Goal: Task Accomplishment & Management: Manage account settings

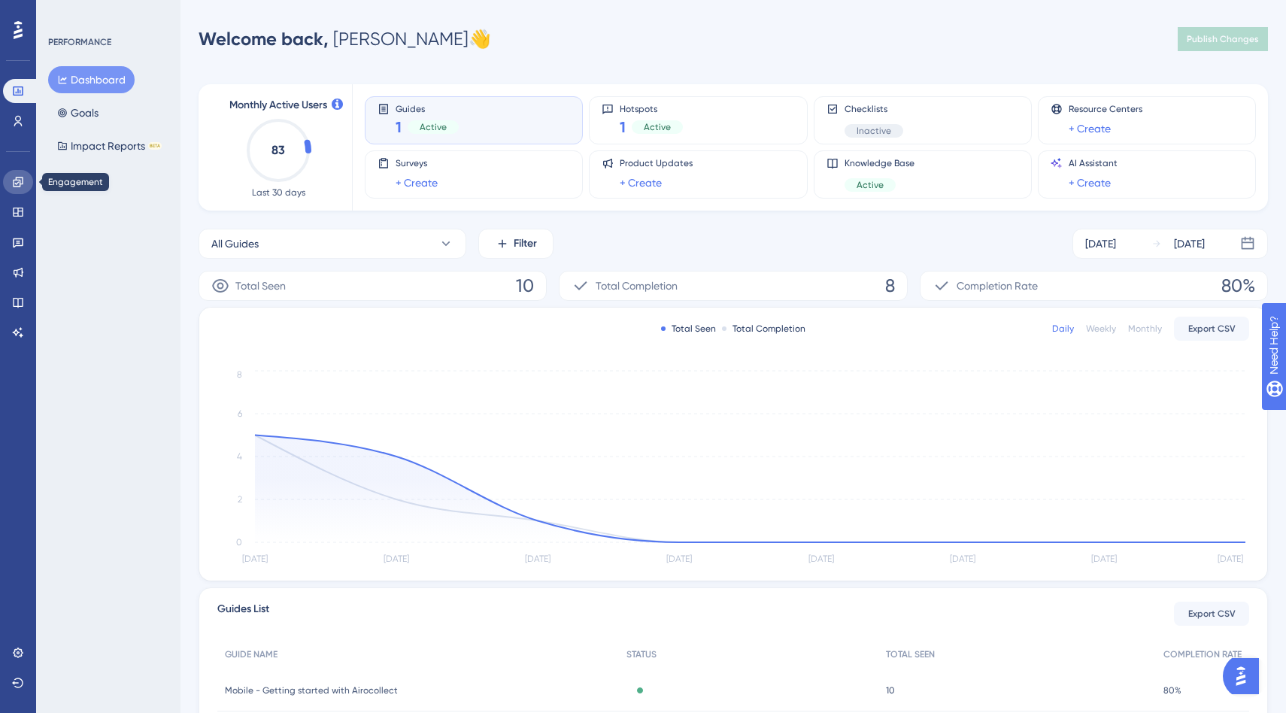
click at [20, 170] on link at bounding box center [18, 182] width 30 height 24
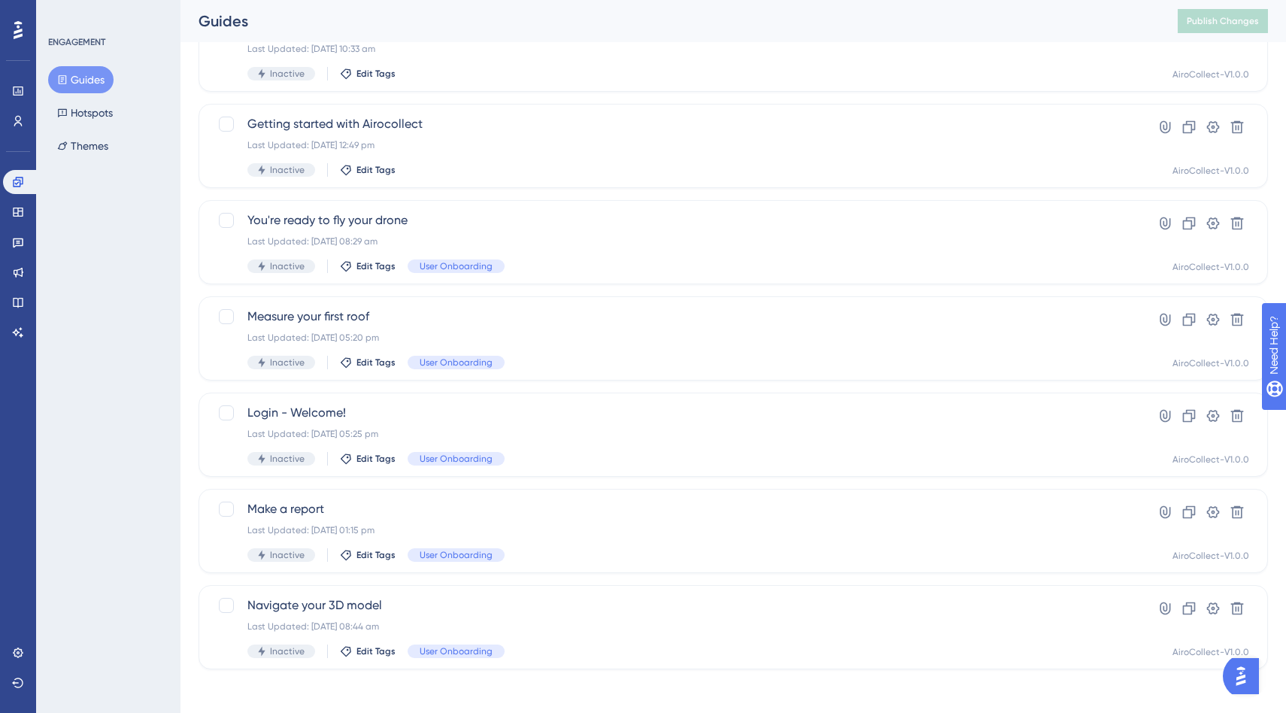
scroll to position [232, 0]
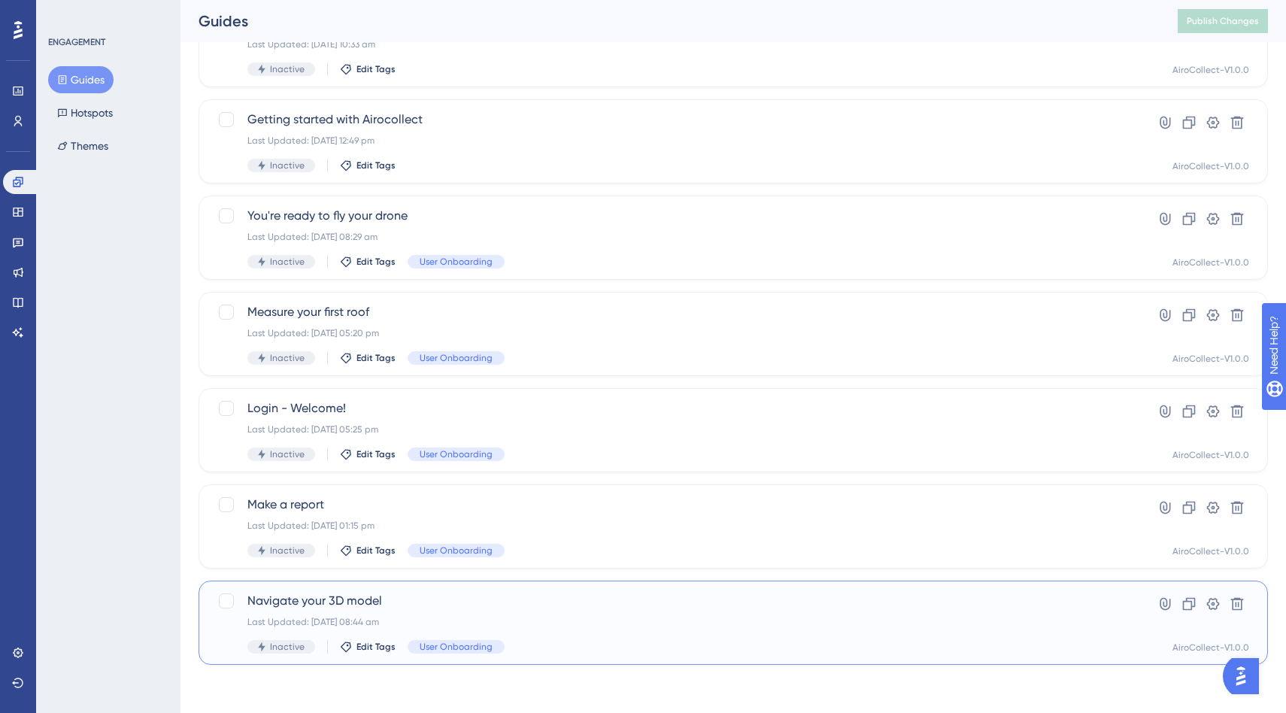
click at [522, 593] on span "Navigate your 3D model" at bounding box center [674, 601] width 852 height 18
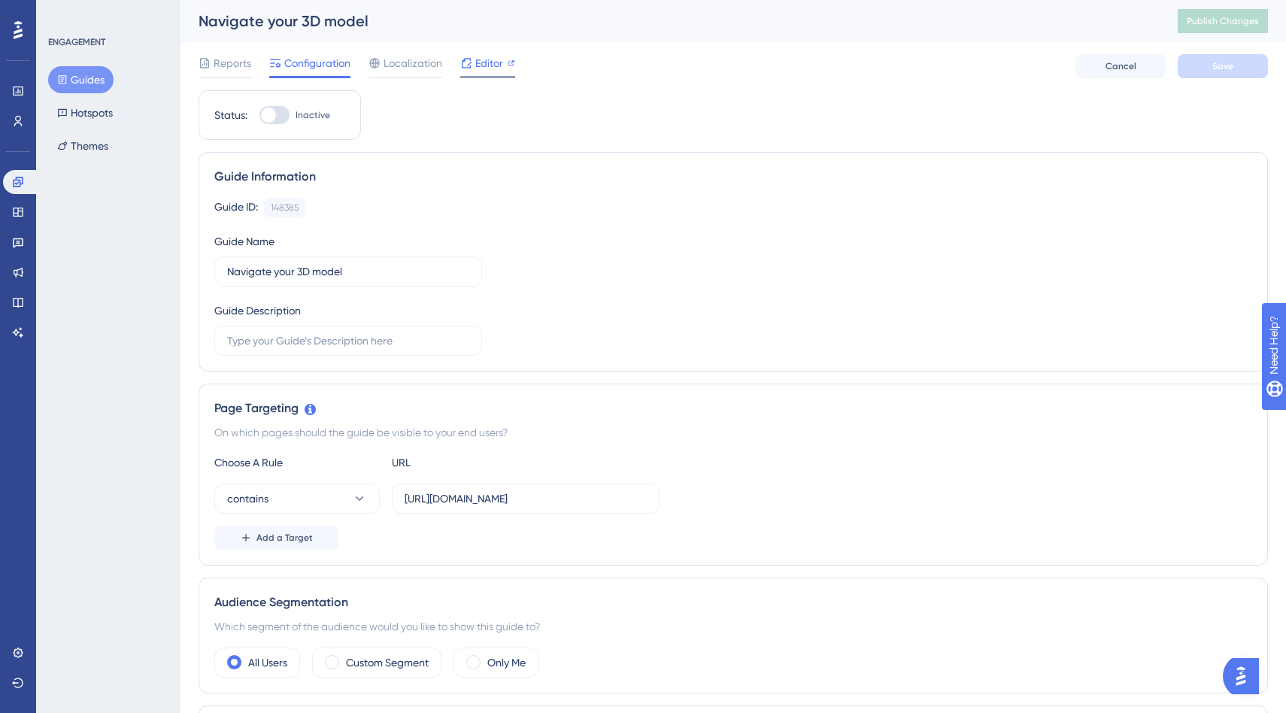
click at [474, 65] on div "Editor" at bounding box center [487, 63] width 55 height 18
click at [73, 81] on button "Guides" at bounding box center [80, 79] width 65 height 27
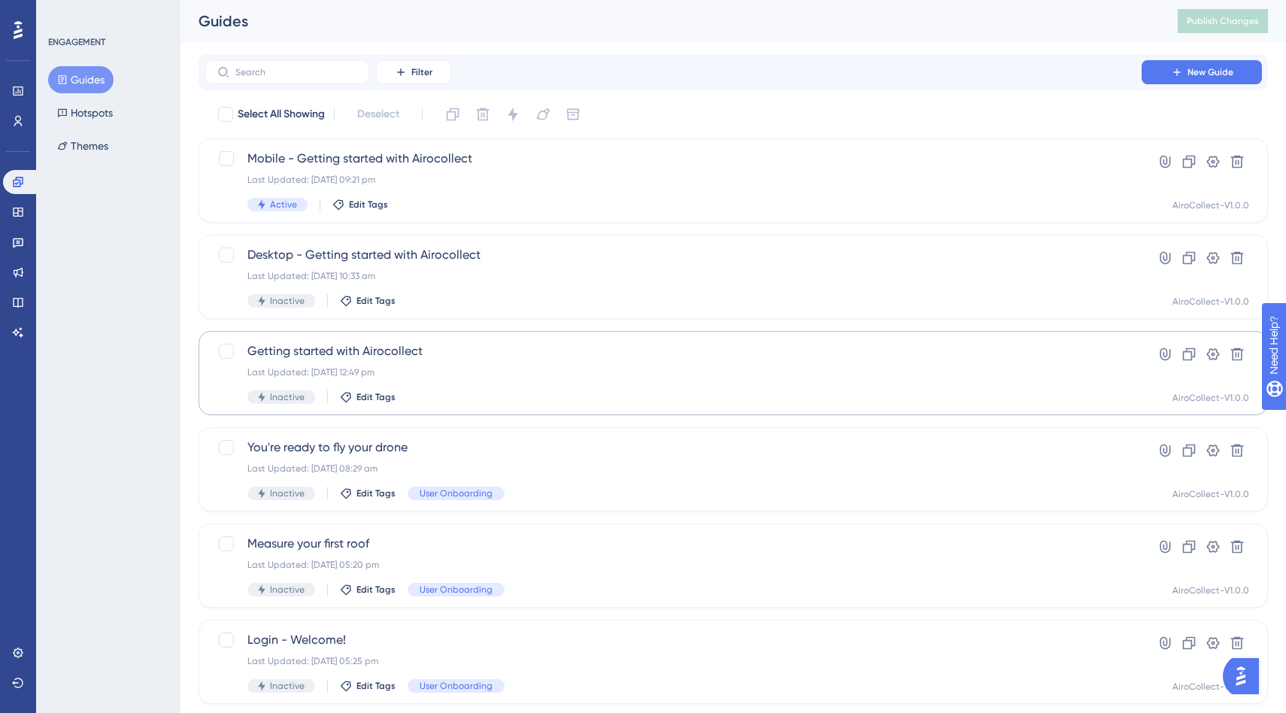
scroll to position [232, 0]
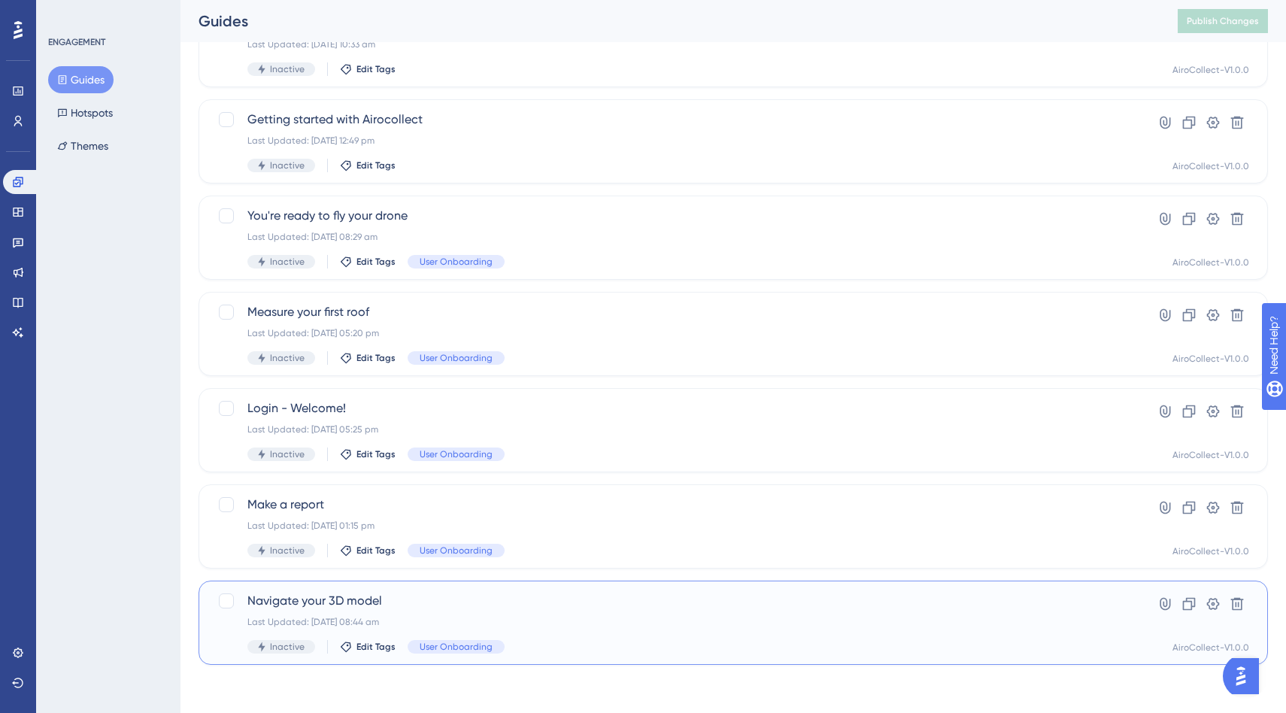
click at [214, 612] on div "Navigate your 3D model Last Updated: 01 Aug 2025 08:44 am Inactive Edit Tags Us…" at bounding box center [734, 623] width 1070 height 84
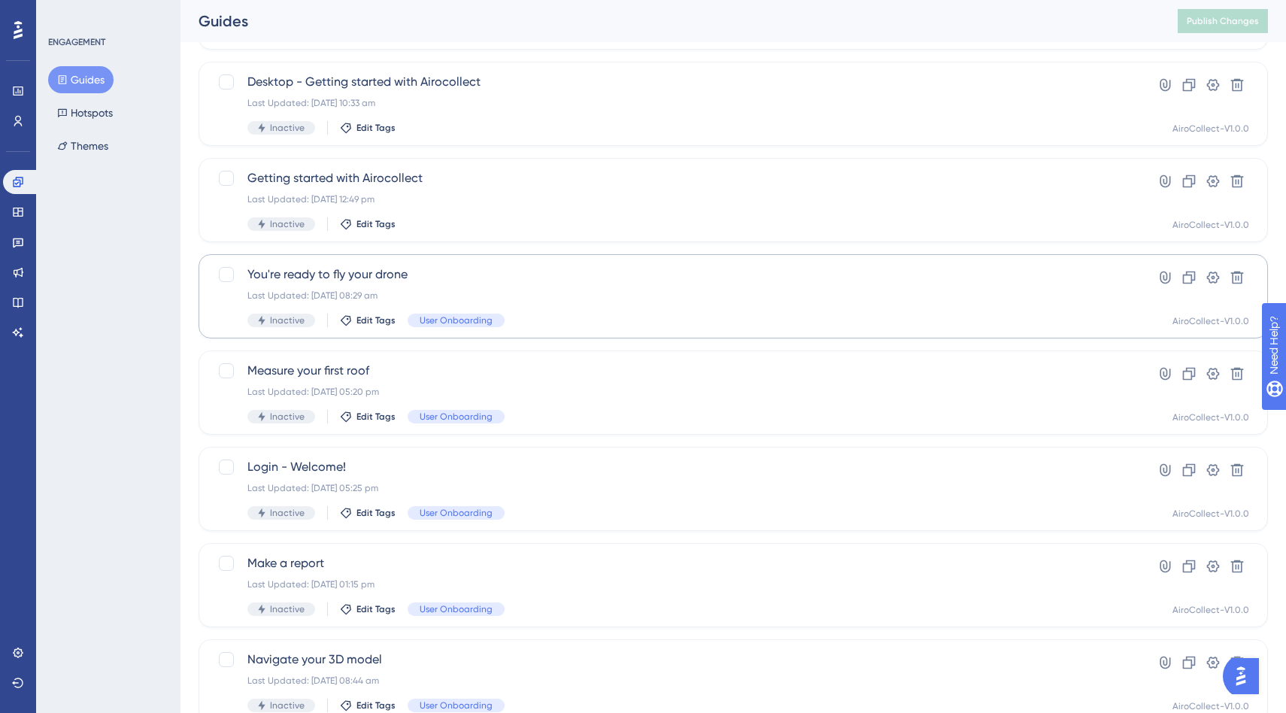
scroll to position [176, 0]
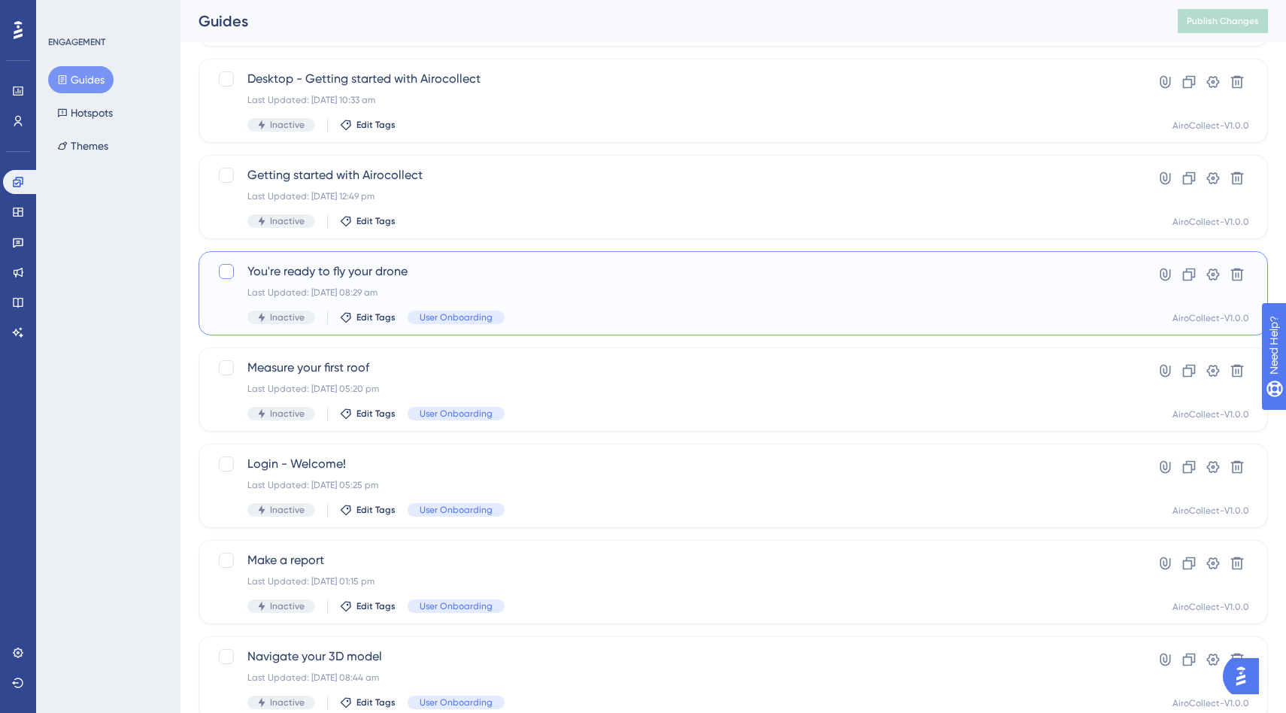
click at [226, 272] on div at bounding box center [226, 271] width 15 height 15
checkbox input "true"
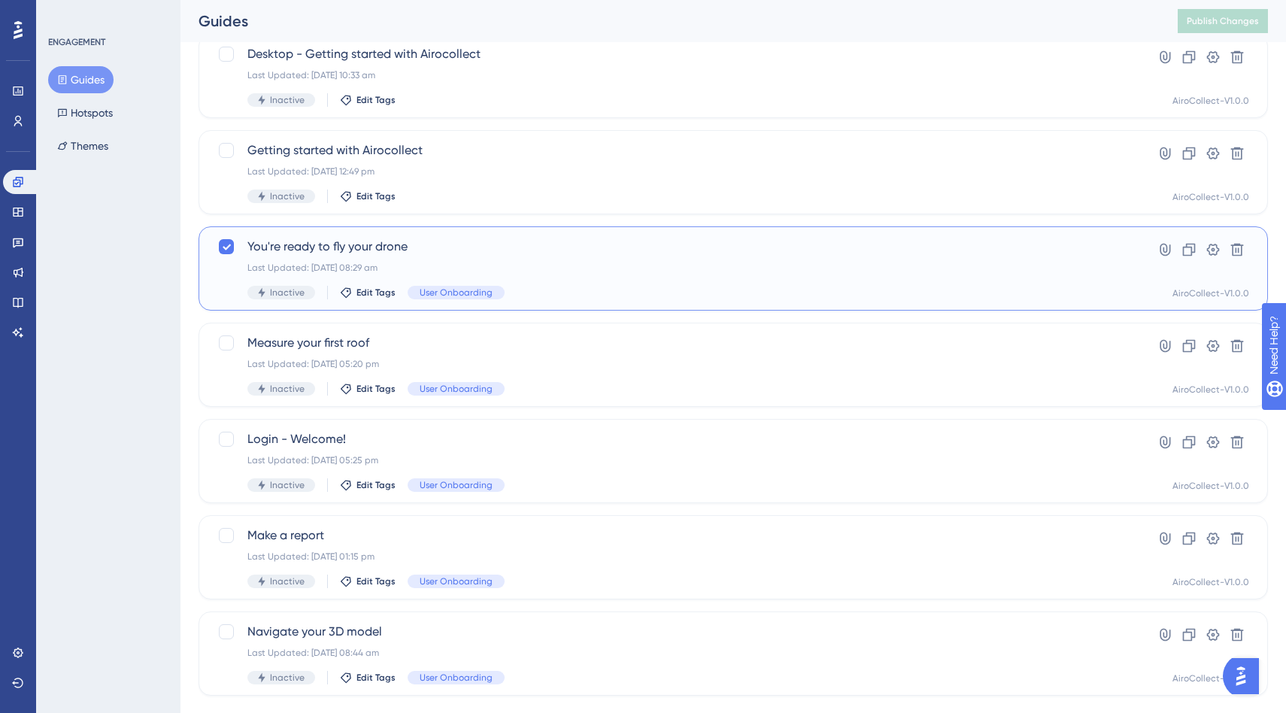
scroll to position [232, 0]
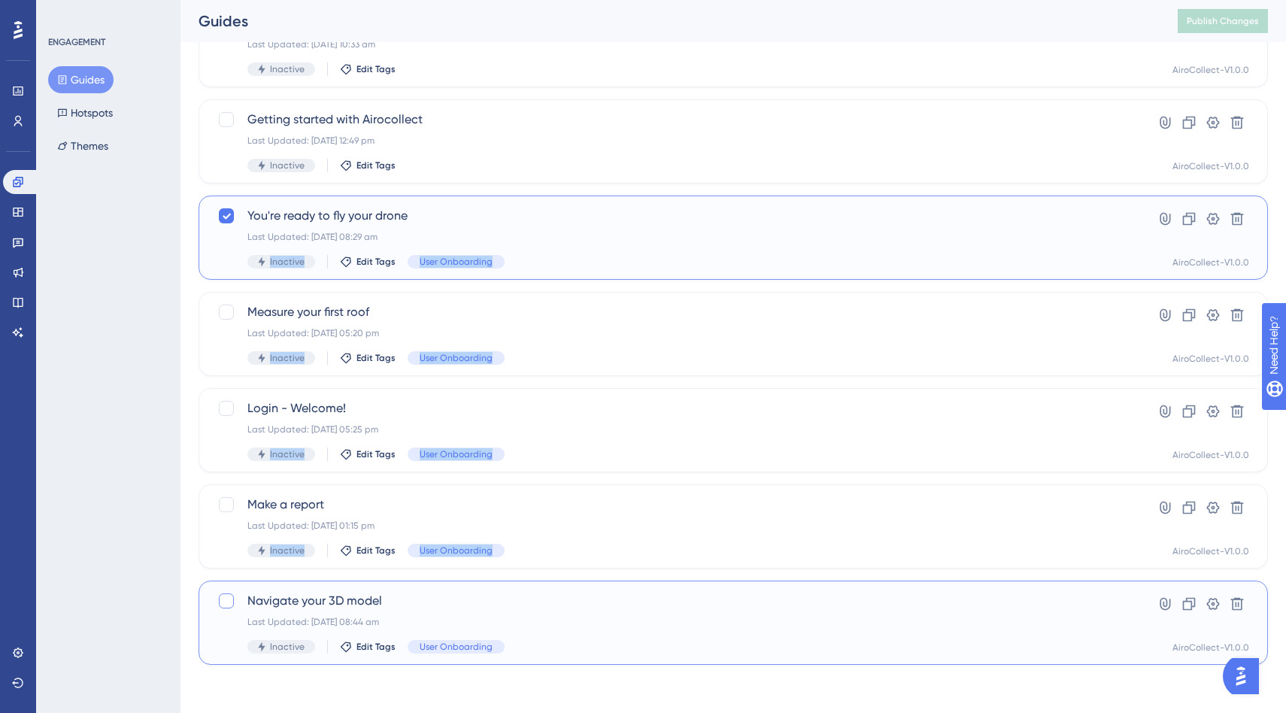
click at [224, 604] on div at bounding box center [226, 601] width 15 height 15
checkbox input "true"
click at [226, 505] on div at bounding box center [226, 504] width 15 height 15
checkbox input "true"
click at [226, 411] on div at bounding box center [226, 408] width 15 height 15
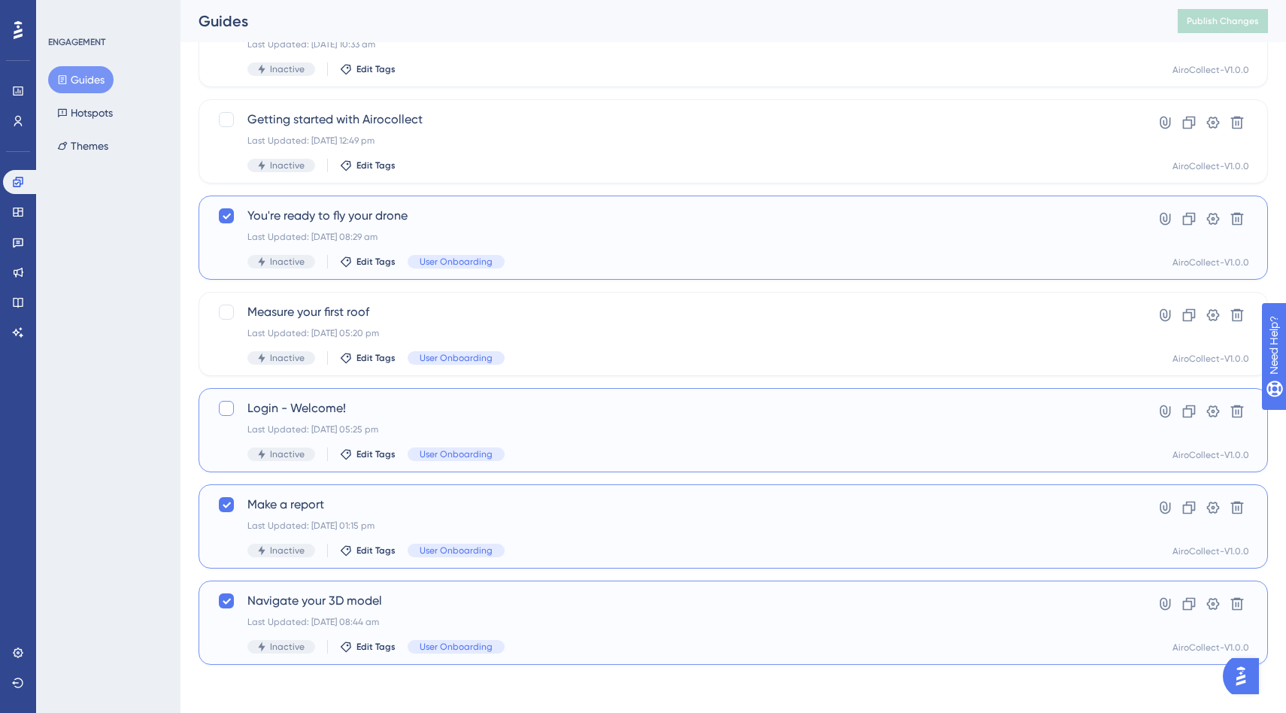
checkbox input "true"
click at [226, 314] on div at bounding box center [226, 312] width 15 height 15
checkbox input "true"
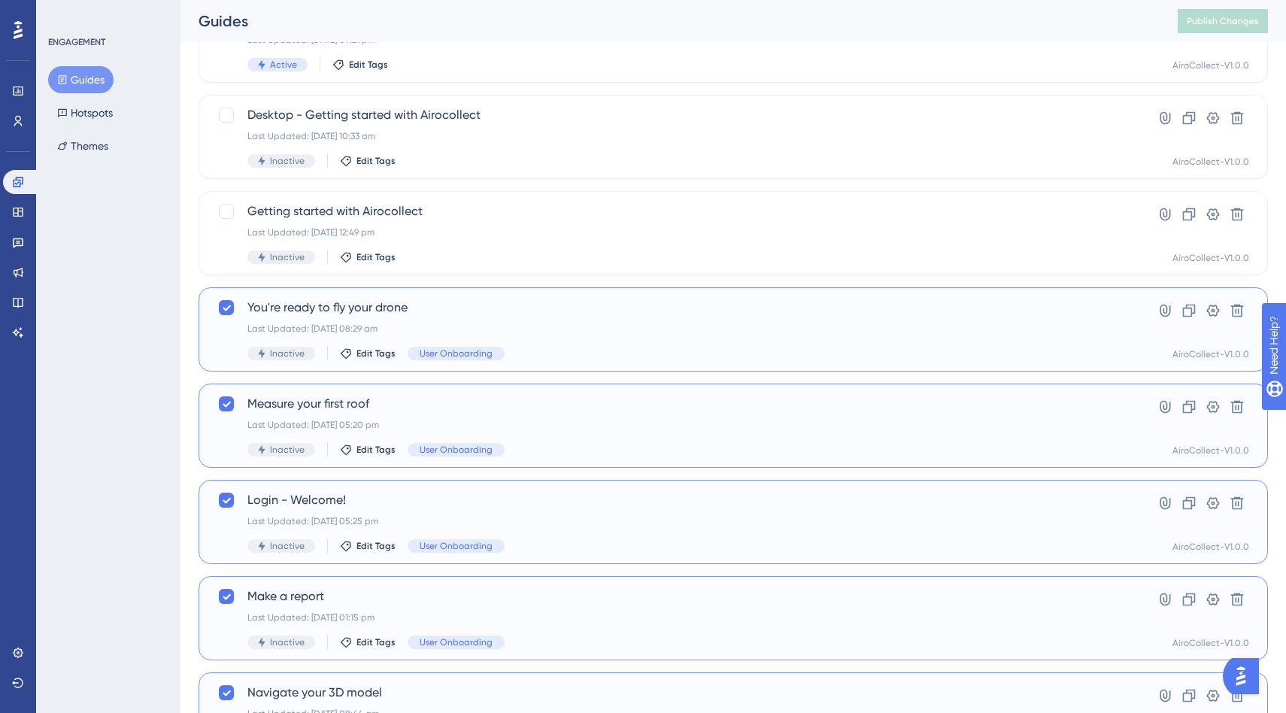
scroll to position [0, 0]
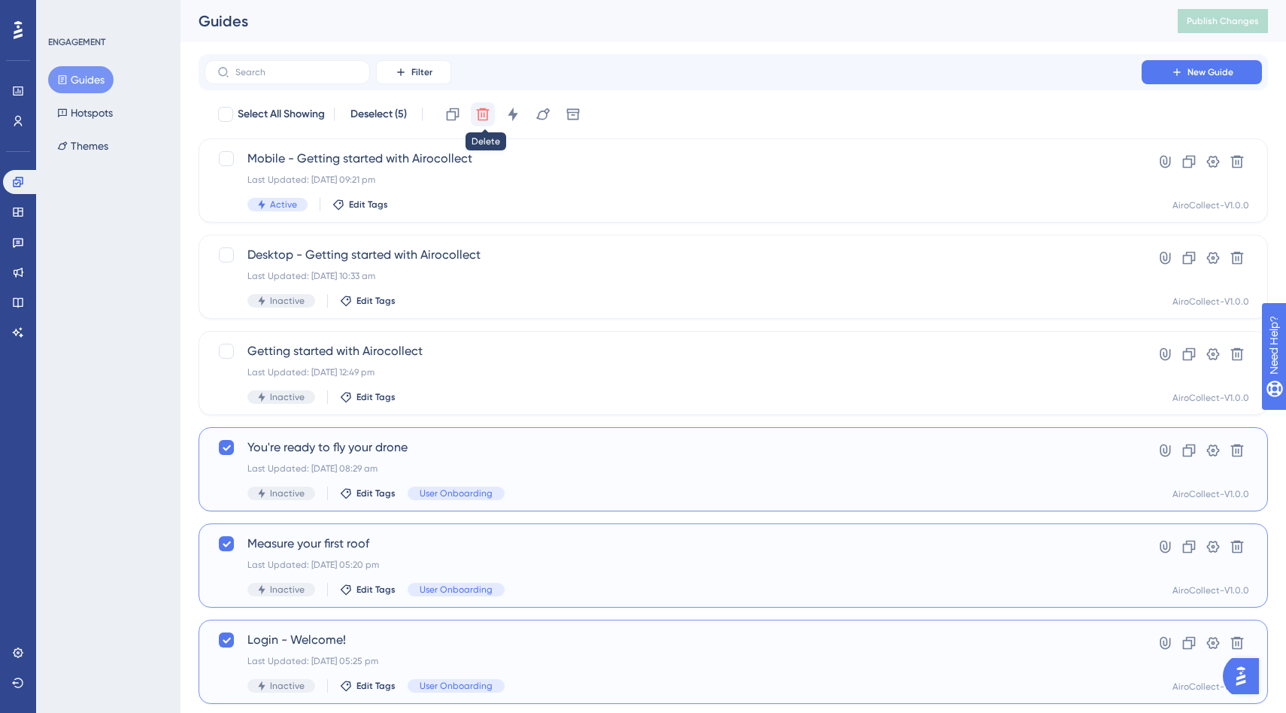
click at [486, 113] on icon at bounding box center [483, 114] width 13 height 13
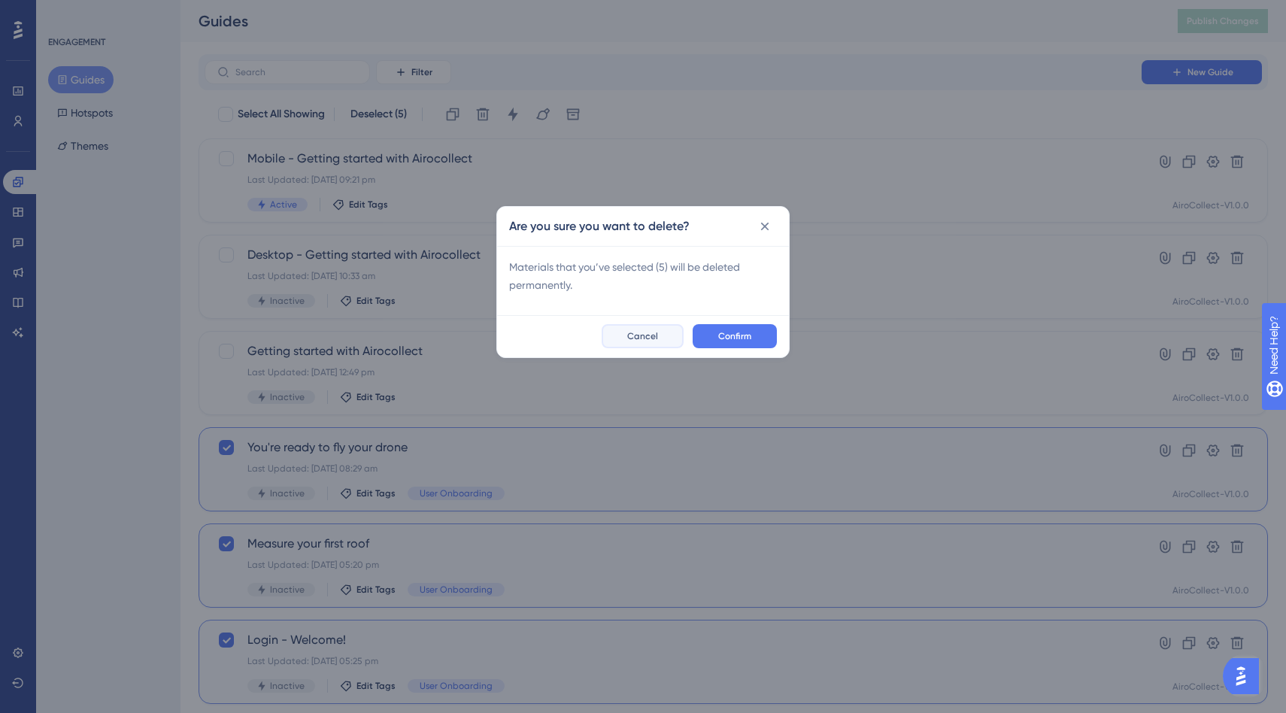
click at [655, 335] on span "Cancel" at bounding box center [642, 336] width 31 height 12
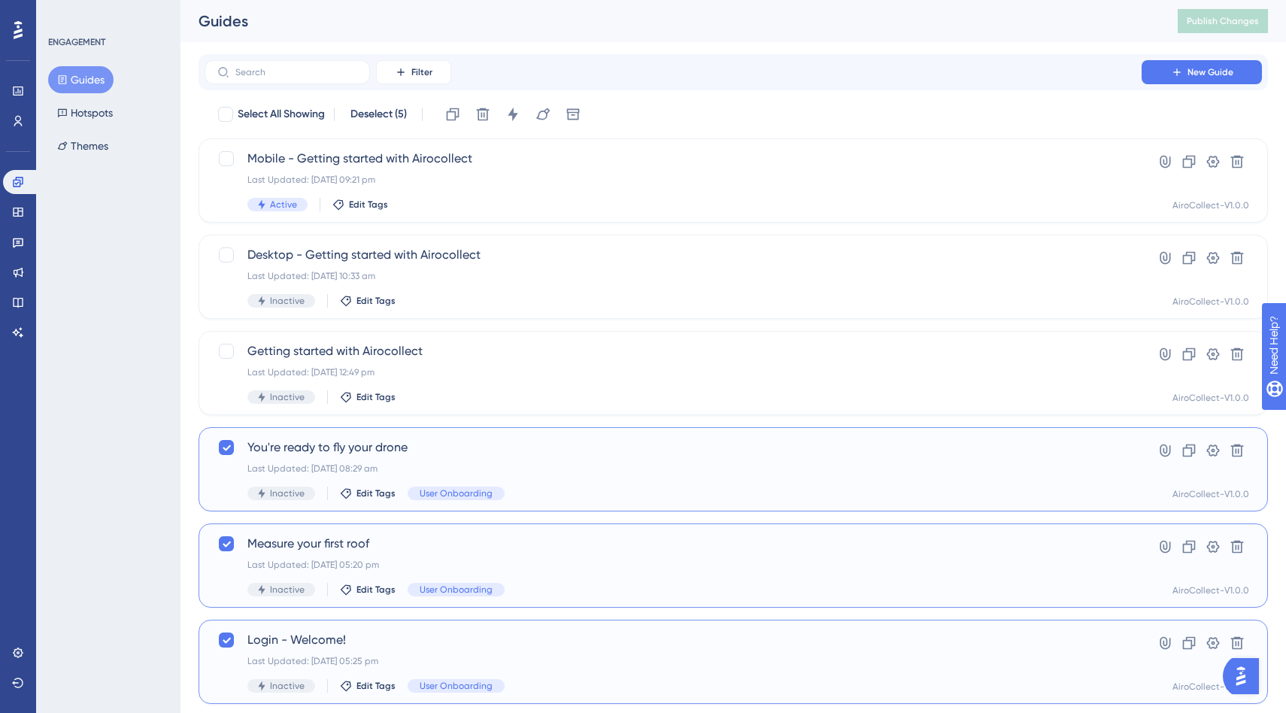
click at [132, 366] on div "ENGAGEMENT Guides Hotspots Themes" at bounding box center [108, 356] width 144 height 713
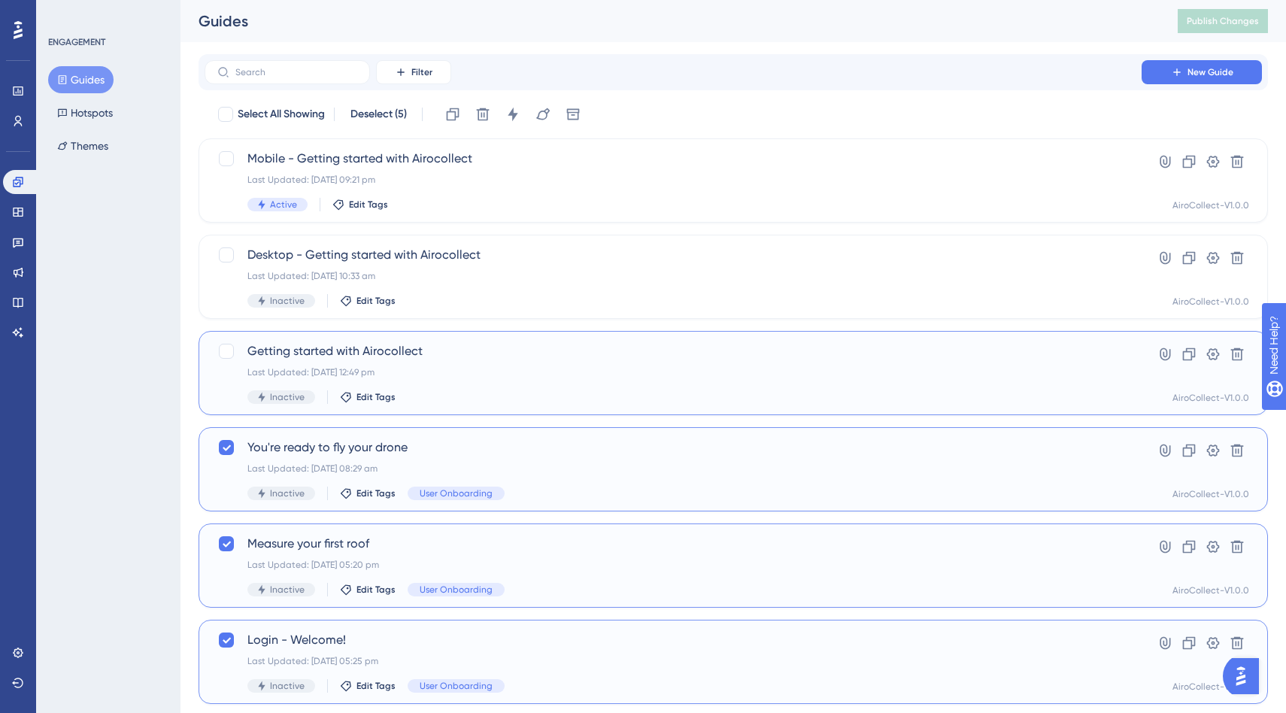
click at [388, 354] on span "Getting started with Airocollect" at bounding box center [674, 351] width 852 height 18
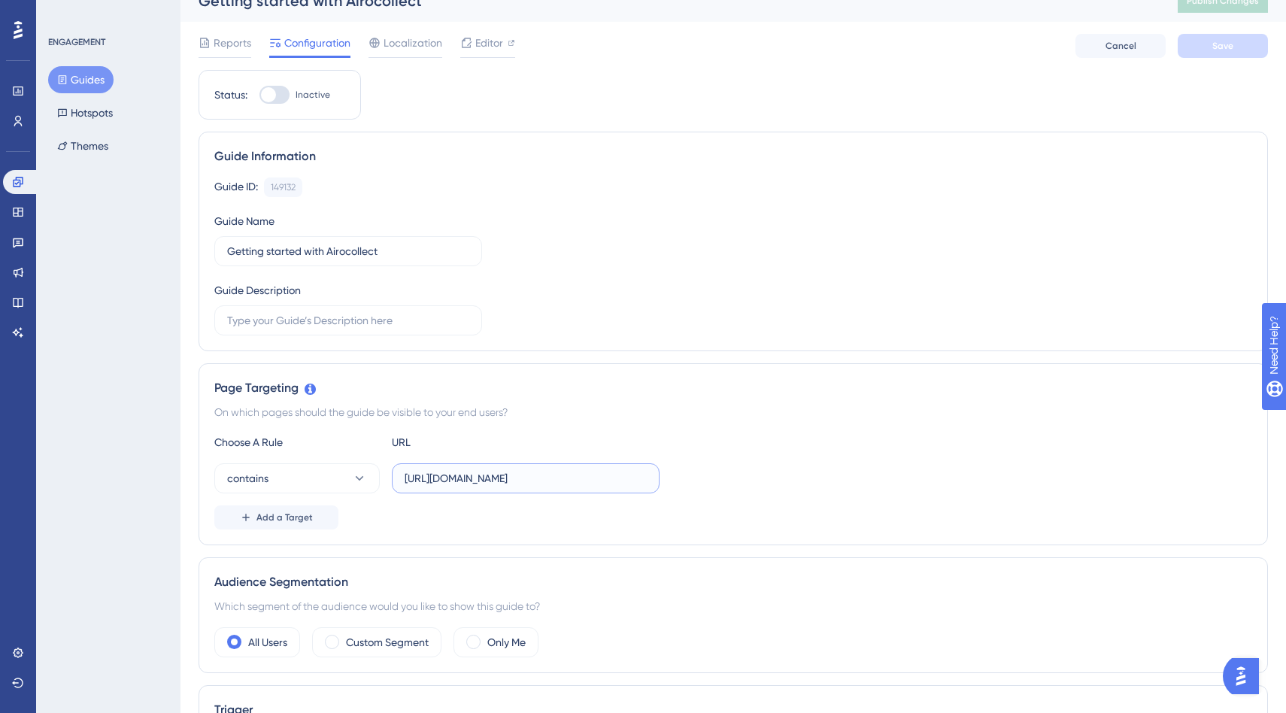
scroll to position [0, 2]
drag, startPoint x: 577, startPoint y: 475, endPoint x: 698, endPoint y: 472, distance: 121.1
click at [698, 472] on div "contains https://collect-staging.airobot.eu/viewedit/demo" at bounding box center [733, 478] width 1038 height 30
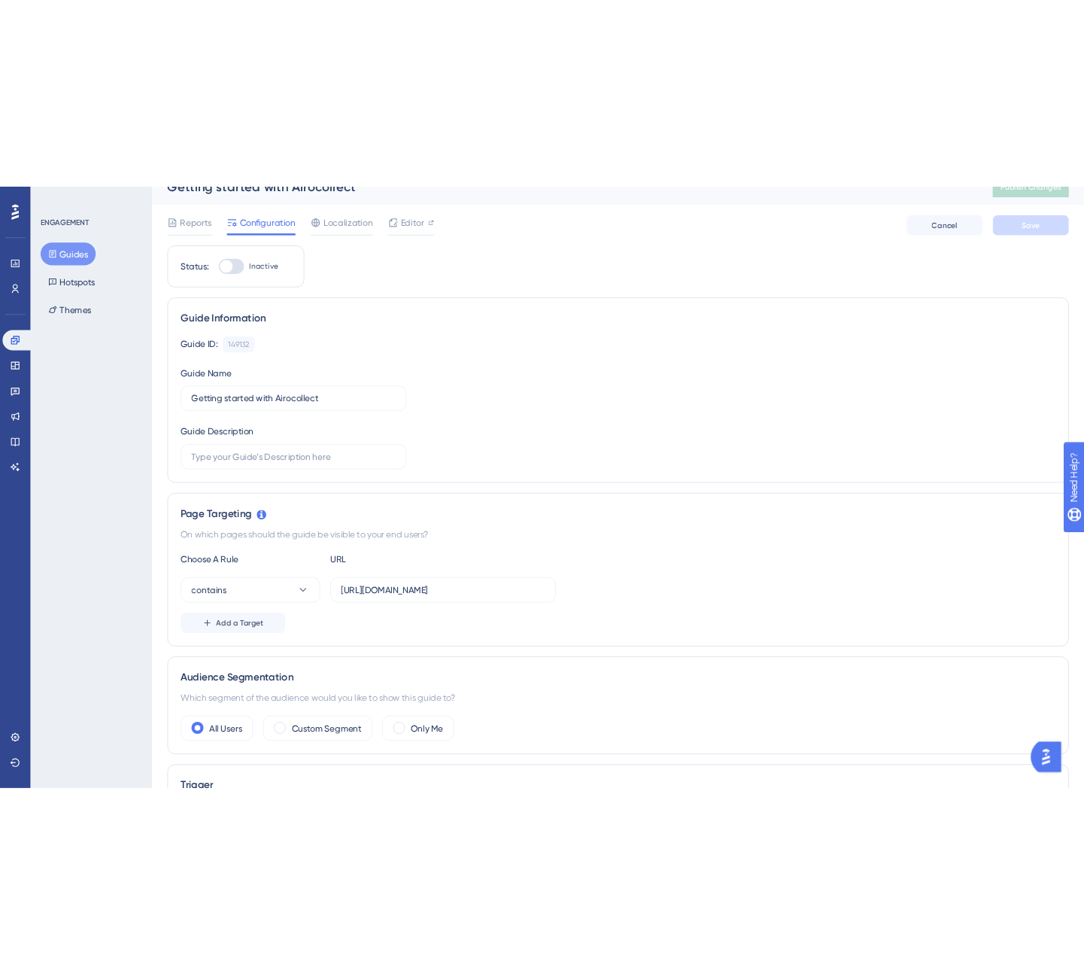
scroll to position [0, 0]
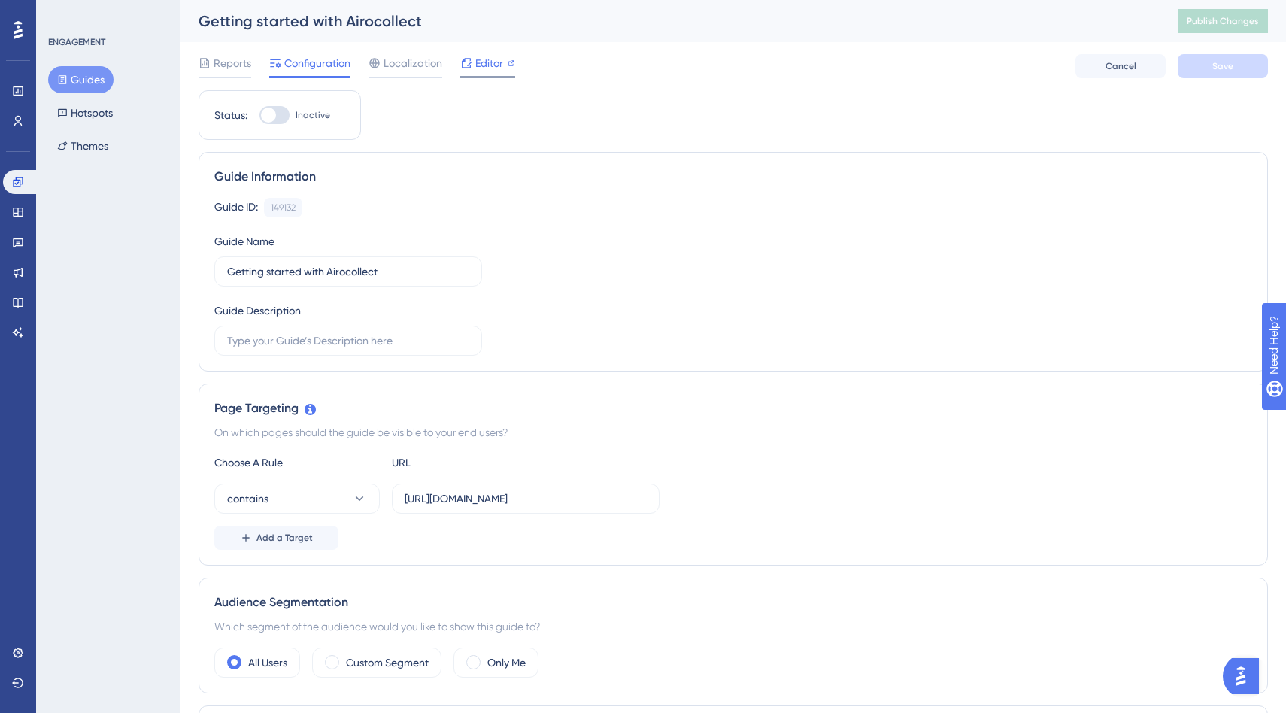
click at [478, 65] on span "Editor" at bounding box center [489, 63] width 28 height 18
click at [472, 70] on div "Editor" at bounding box center [487, 63] width 55 height 18
click at [537, 498] on input "https://collect-staging.airobot.eu/viewedit/demo" at bounding box center [526, 499] width 242 height 17
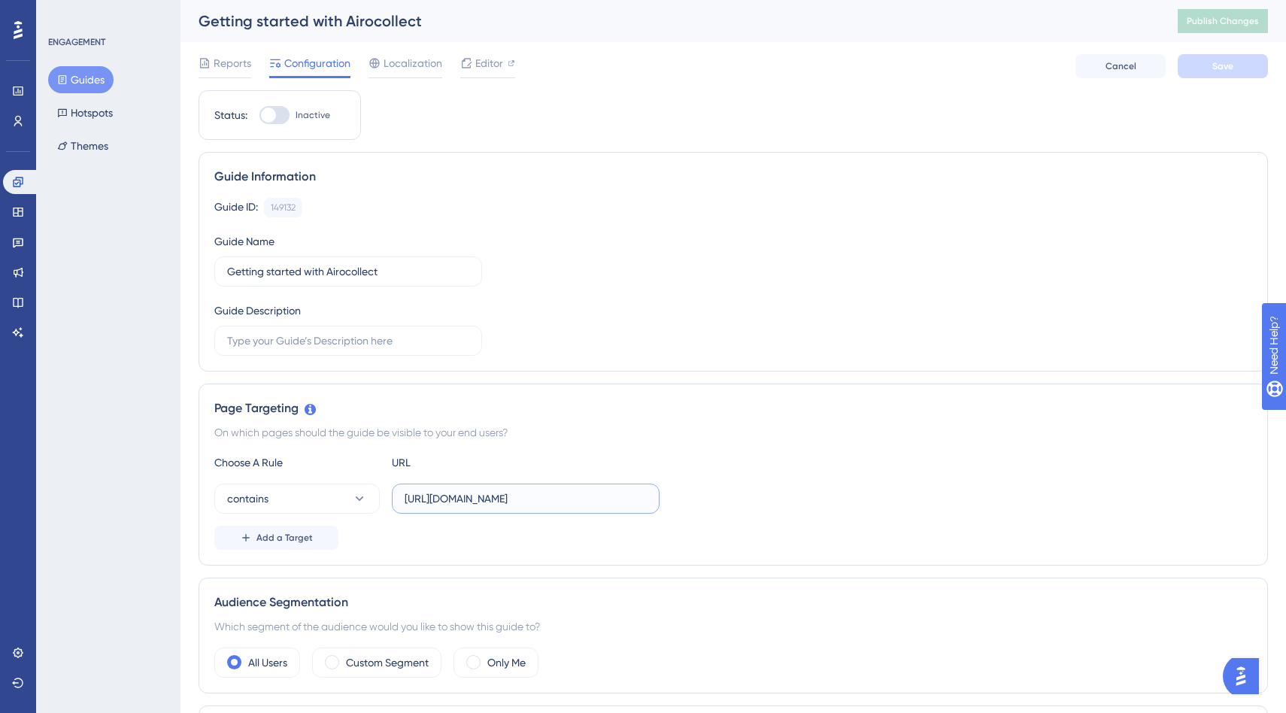
paste input "text"
type input "https://collect-staging.airobot.eu/viewedit/"
click at [1221, 69] on span "Save" at bounding box center [1223, 66] width 21 height 12
click at [1206, 24] on span "Publish Changes" at bounding box center [1223, 21] width 72 height 12
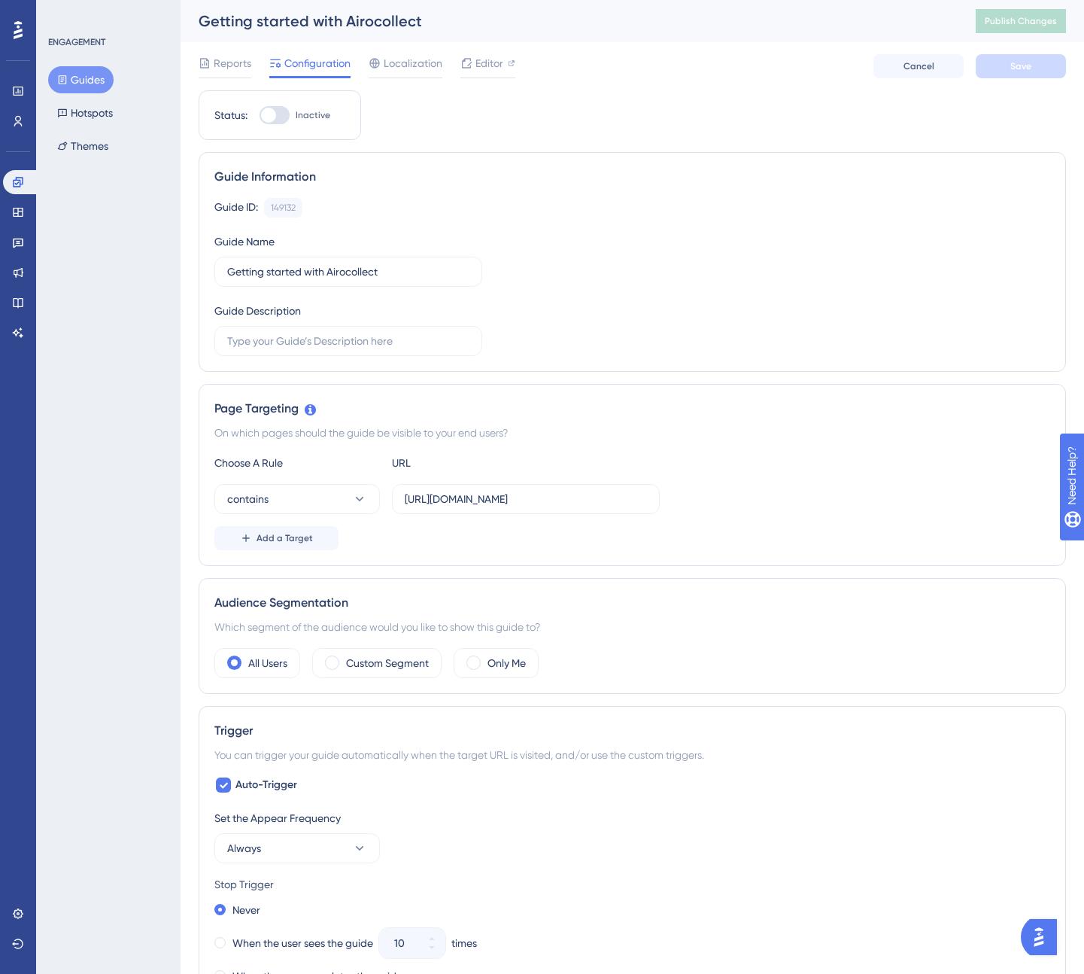
click at [595, 282] on div "Guide ID: 149132 Copy Guide Name Getting started with Airocollect Guide Descrip…" at bounding box center [632, 277] width 836 height 158
click at [263, 498] on span "contains" at bounding box center [247, 499] width 41 height 18
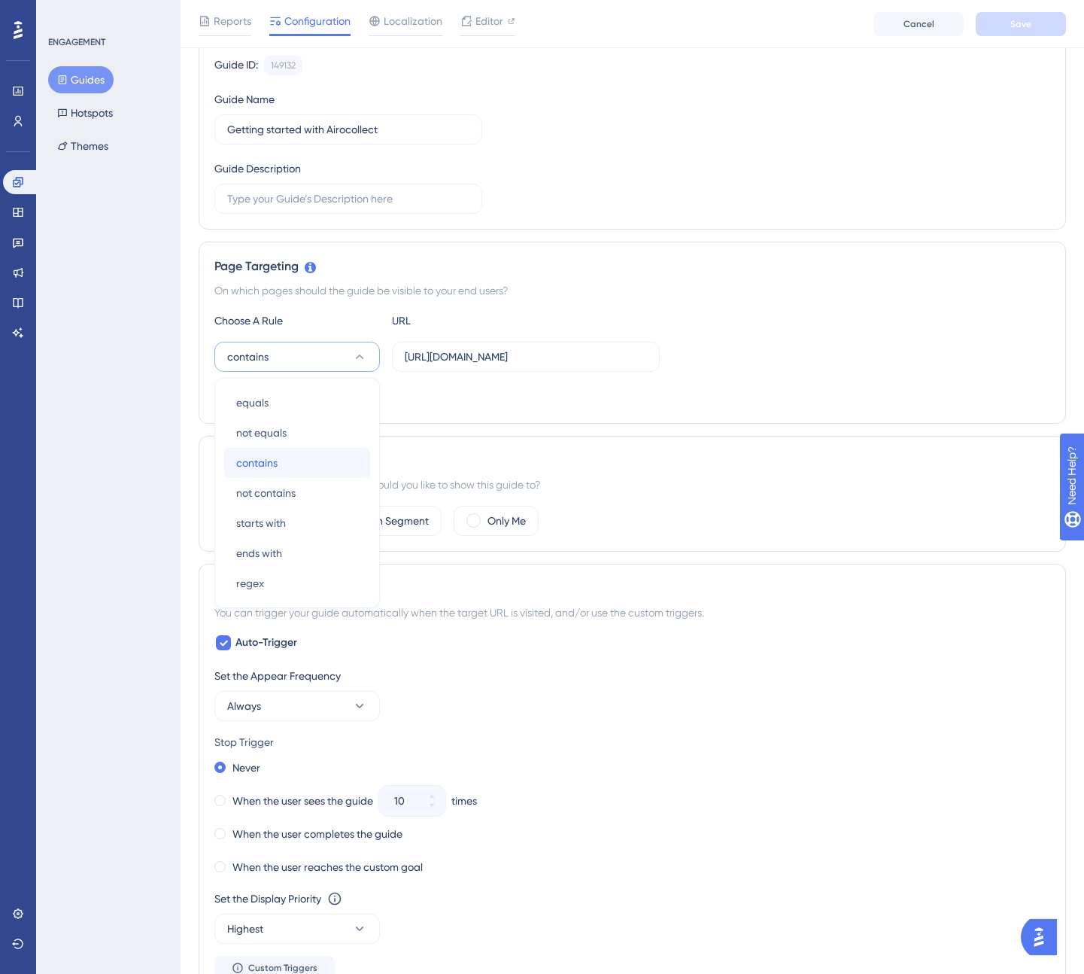
click at [297, 466] on div "contains contains" at bounding box center [297, 463] width 122 height 30
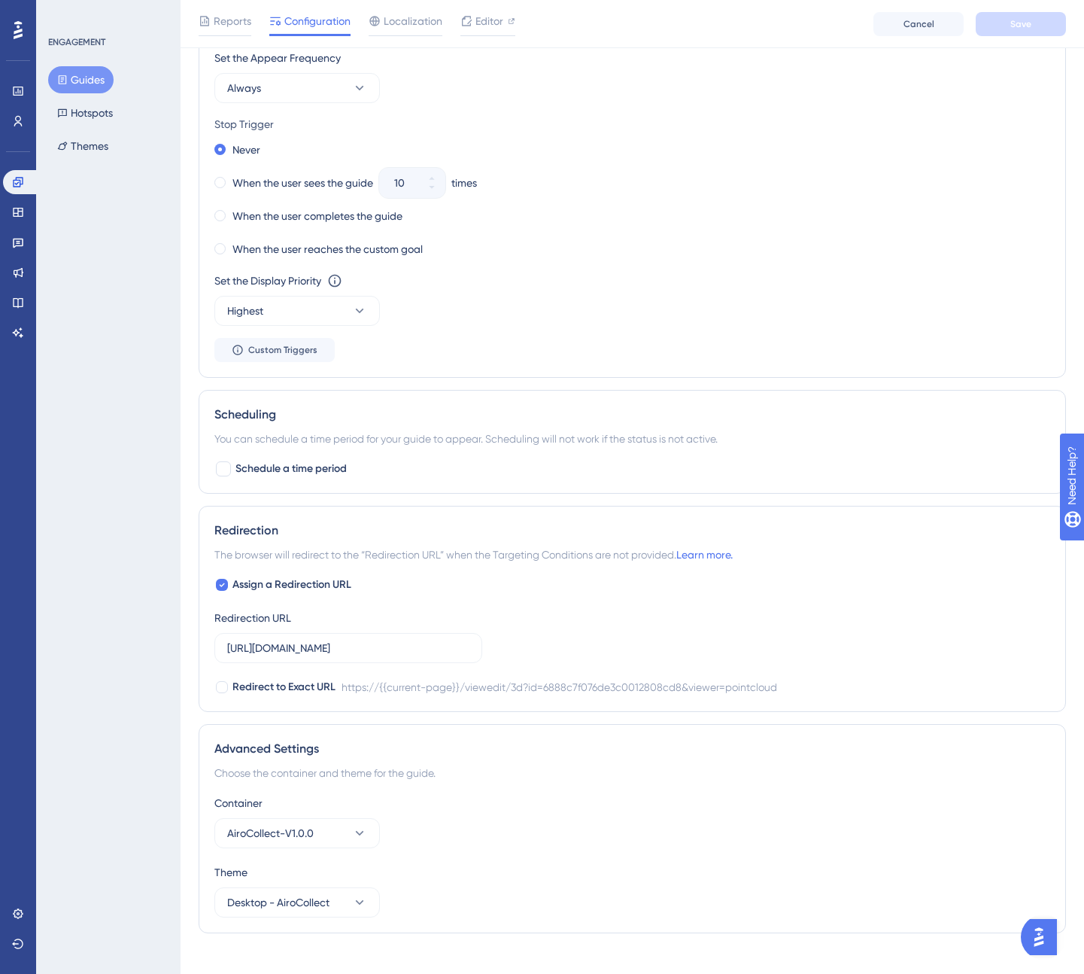
scroll to position [785, 0]
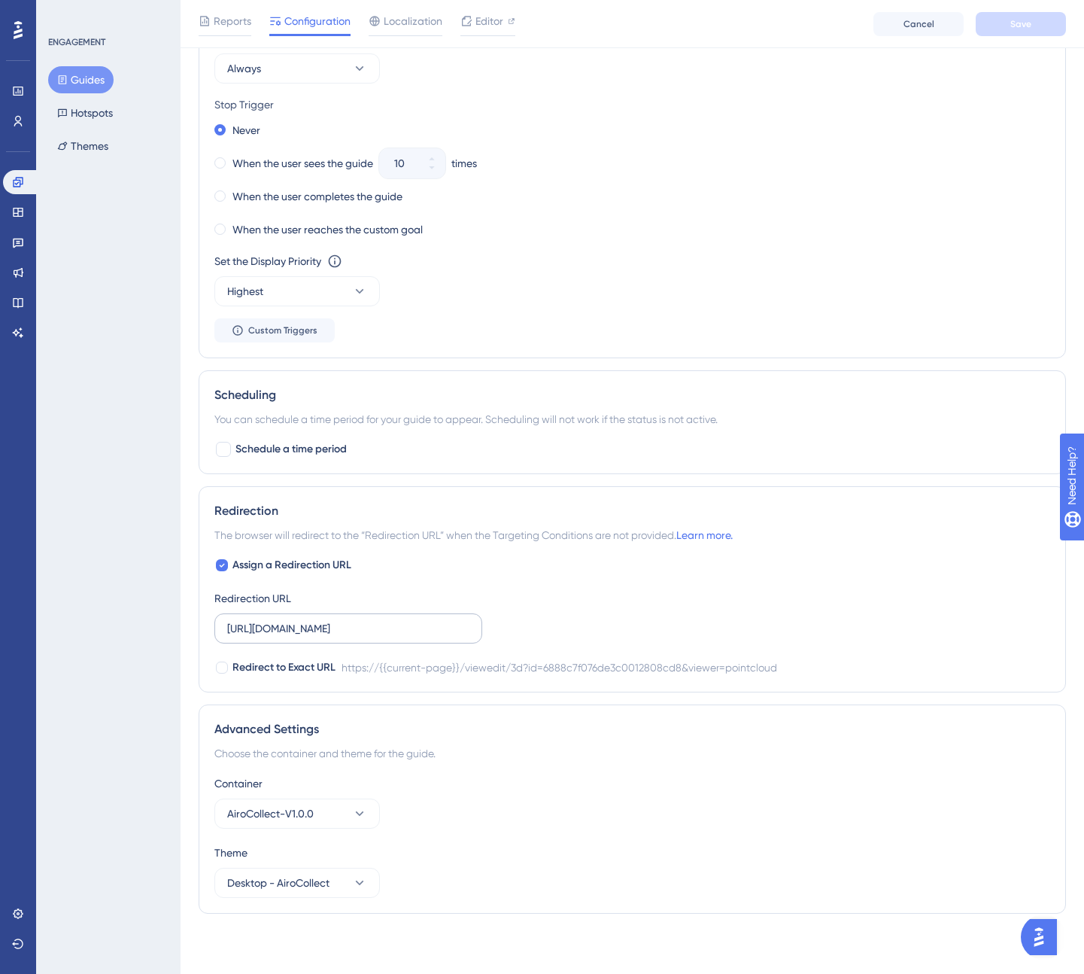
click at [372, 627] on input "https://collect-staging.airobot.eu/viewedit/3d?id=6888c7f076de3c0012808cd8&view…" at bounding box center [348, 628] width 242 height 17
paste input "text"
type input "https://collect-staging.airobot.eu/viewedit/3d"
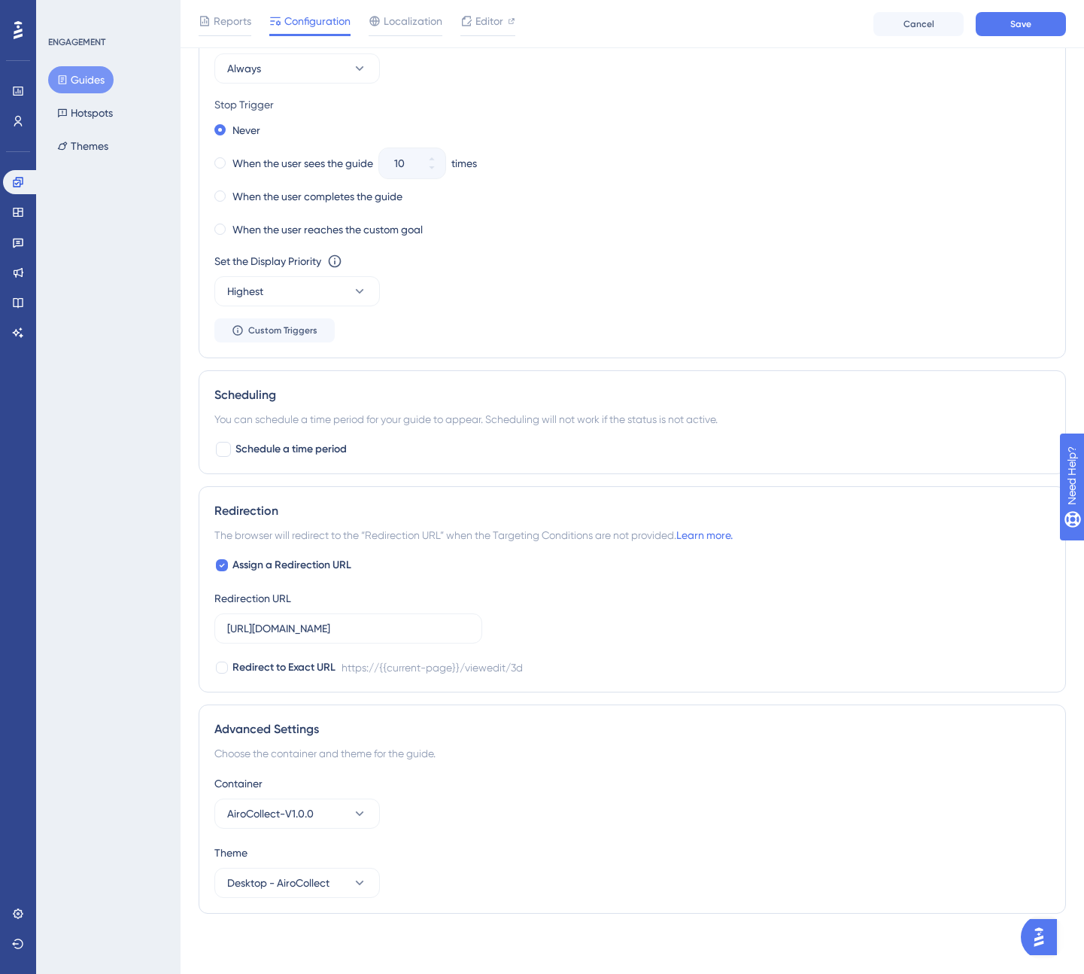
click at [524, 621] on div "Assign a Redirection URL Redirection URL https://collect-staging.airobot.eu/vie…" at bounding box center [632, 616] width 836 height 120
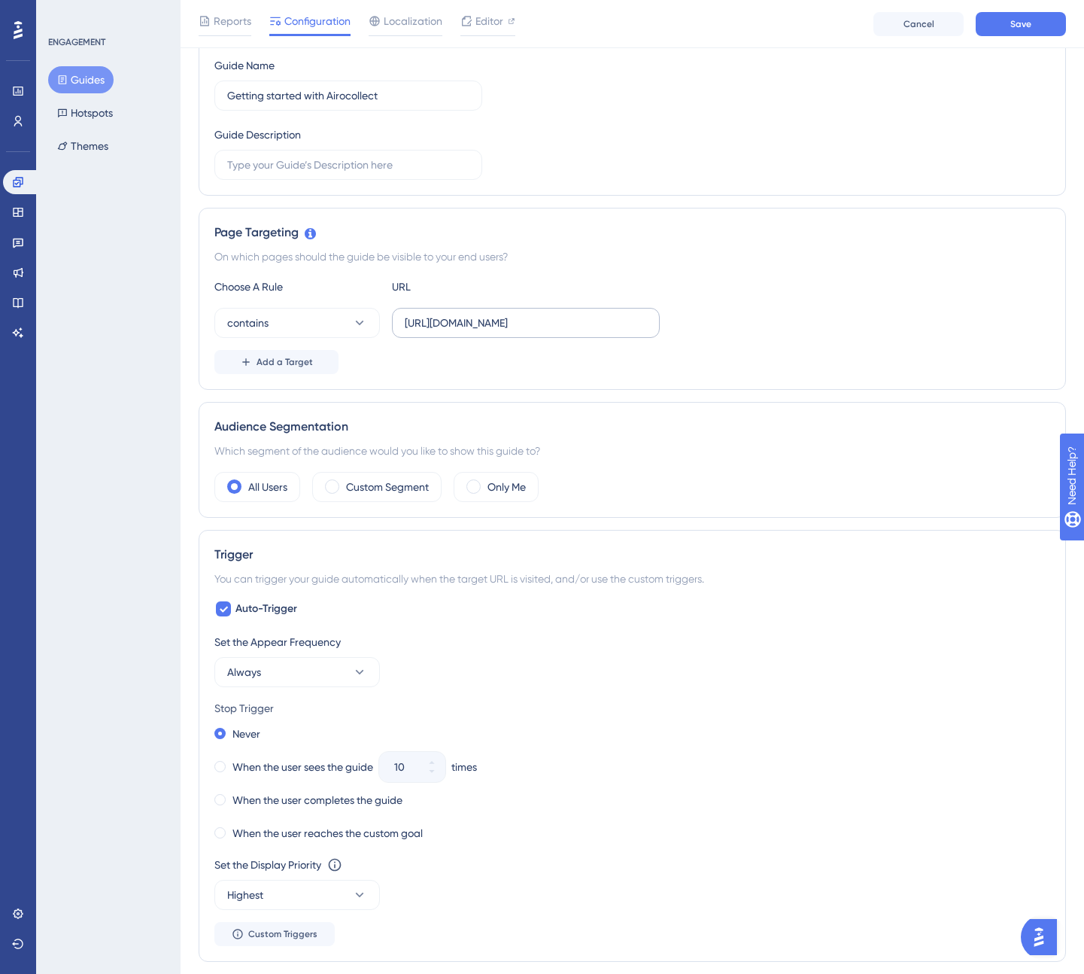
scroll to position [183, 0]
click at [504, 317] on input "https://collect-staging.airobot.eu/viewedit/" at bounding box center [526, 322] width 242 height 17
paste input "3d"
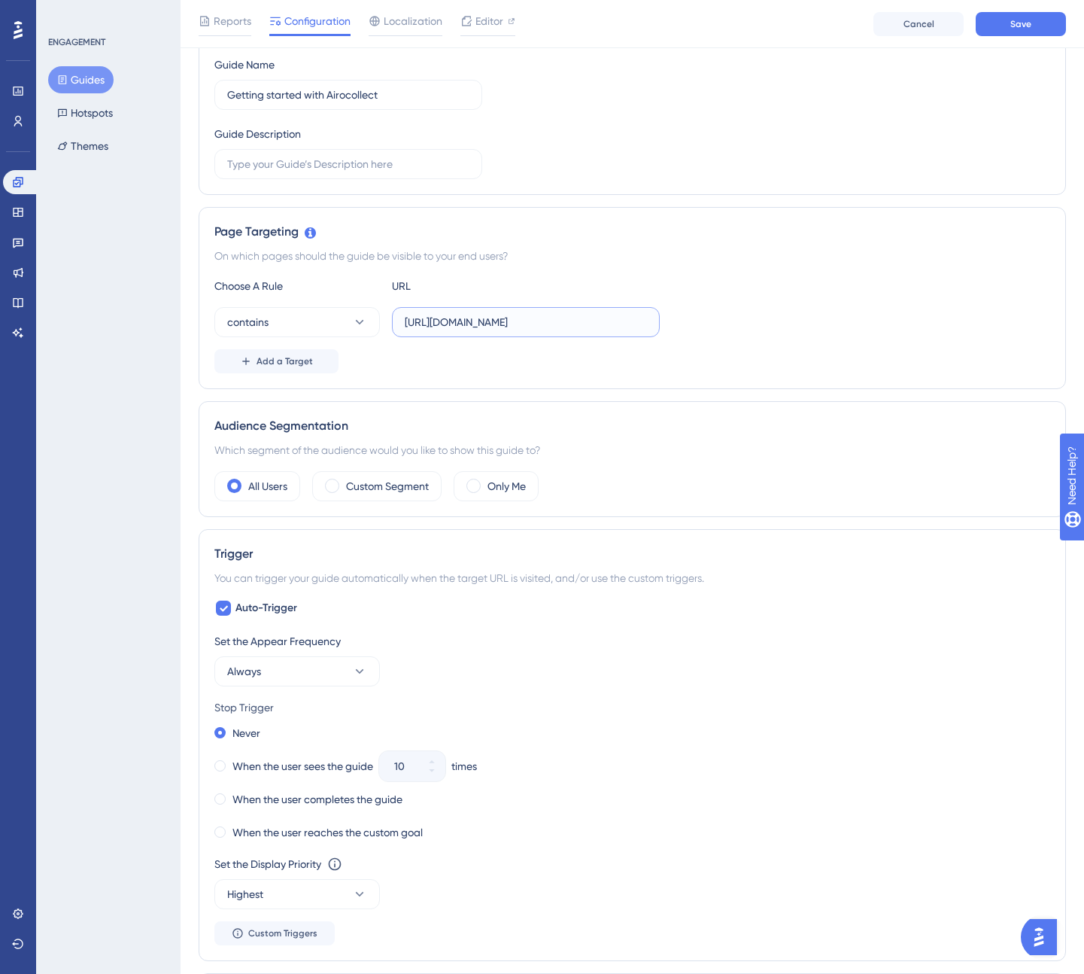
type input "https://collect-staging.airobot.eu/viewedit/3d"
click at [676, 469] on div "Audience Segmentation Which segment of the audience would you like to show this…" at bounding box center [632, 459] width 867 height 116
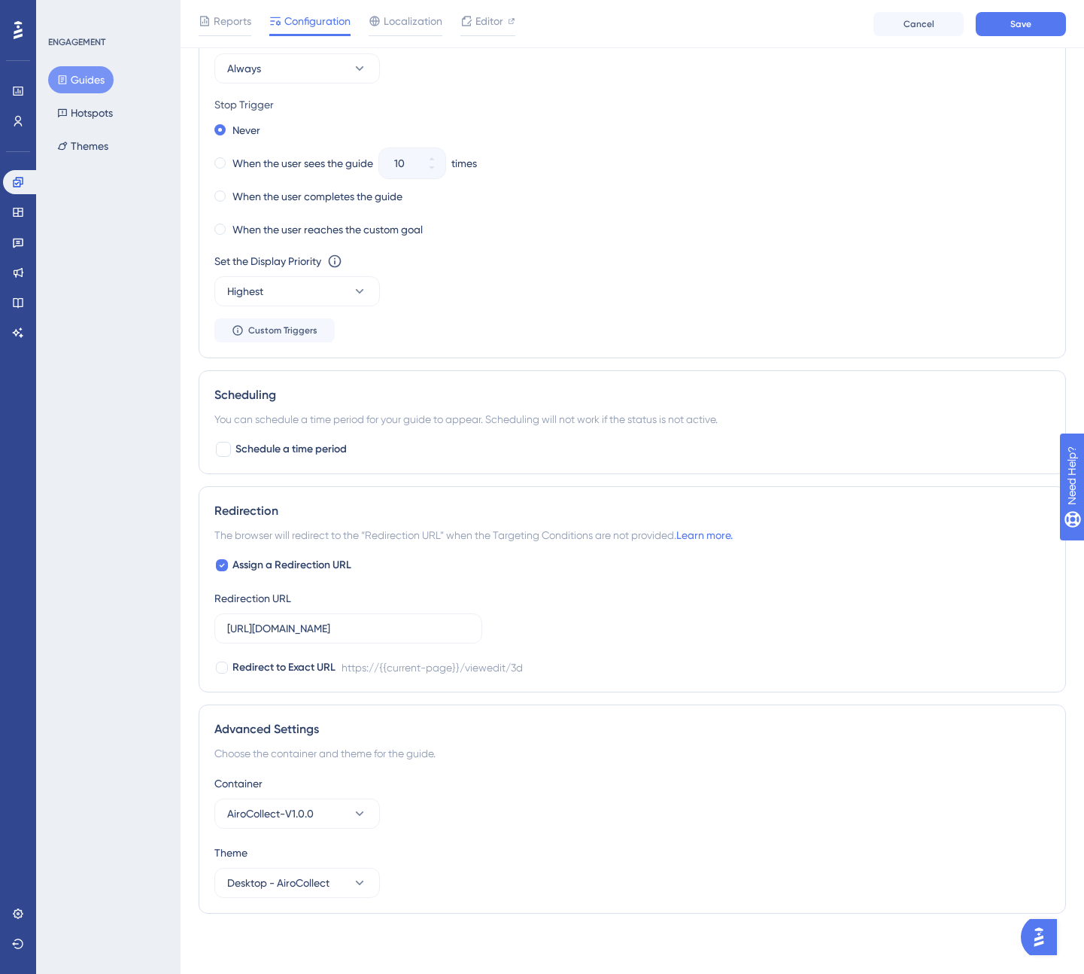
scroll to position [0, 0]
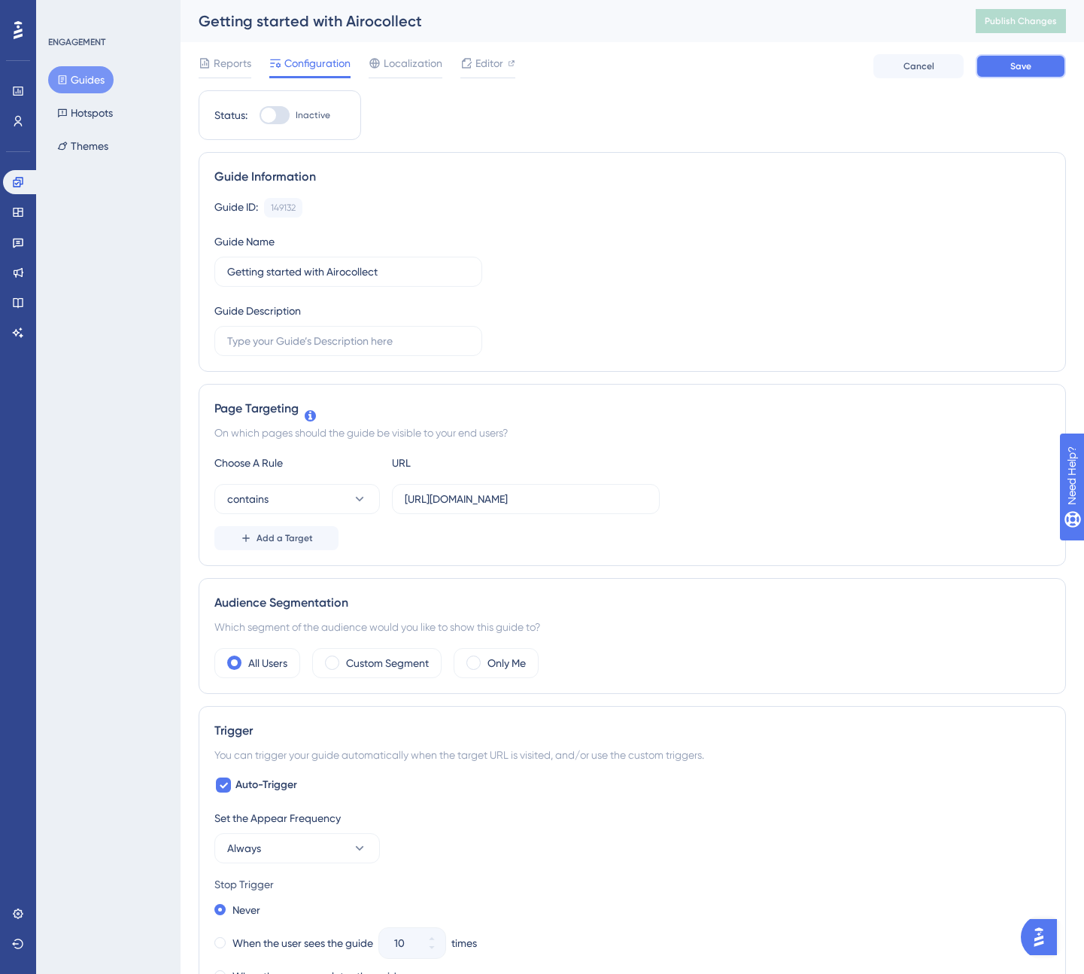
click at [1009, 70] on button "Save" at bounding box center [1021, 66] width 90 height 24
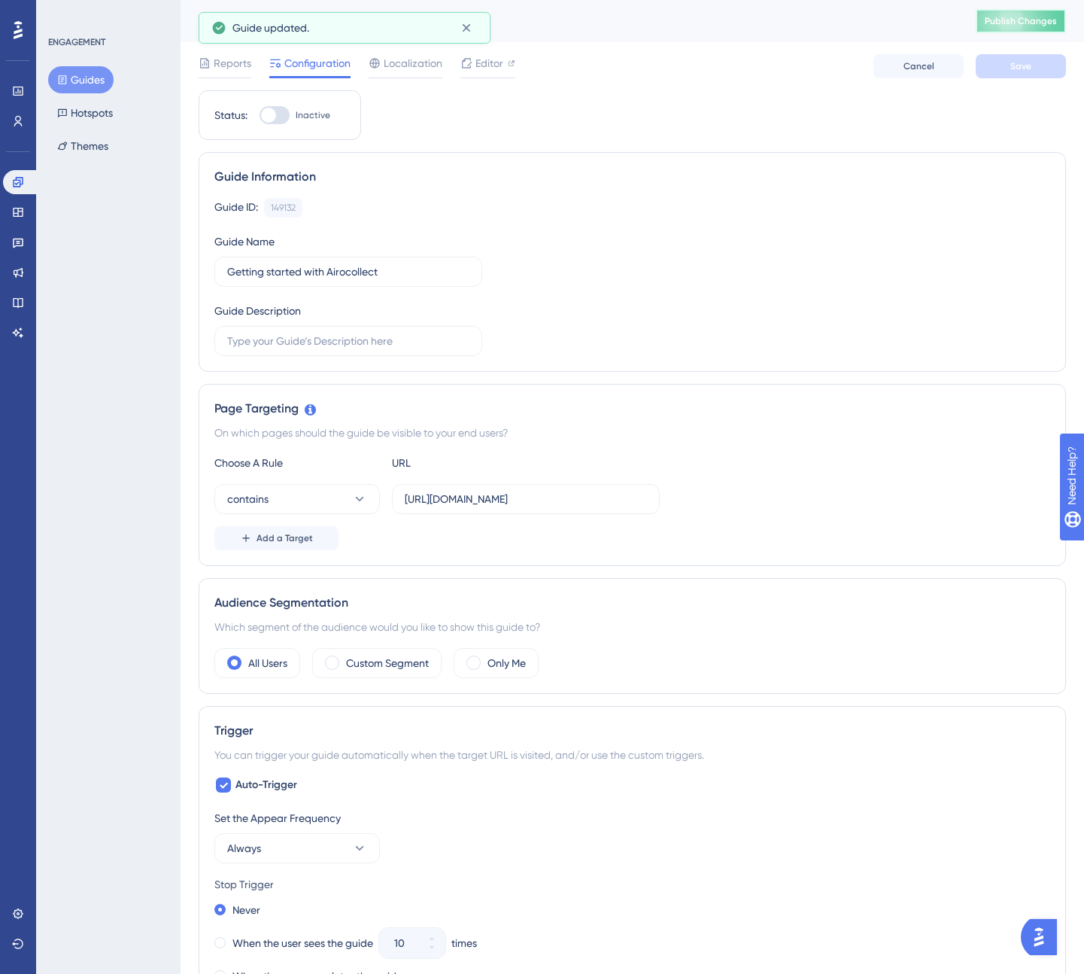
click at [1021, 21] on span "Publish Changes" at bounding box center [1021, 21] width 72 height 12
click at [463, 59] on icon at bounding box center [467, 63] width 10 height 10
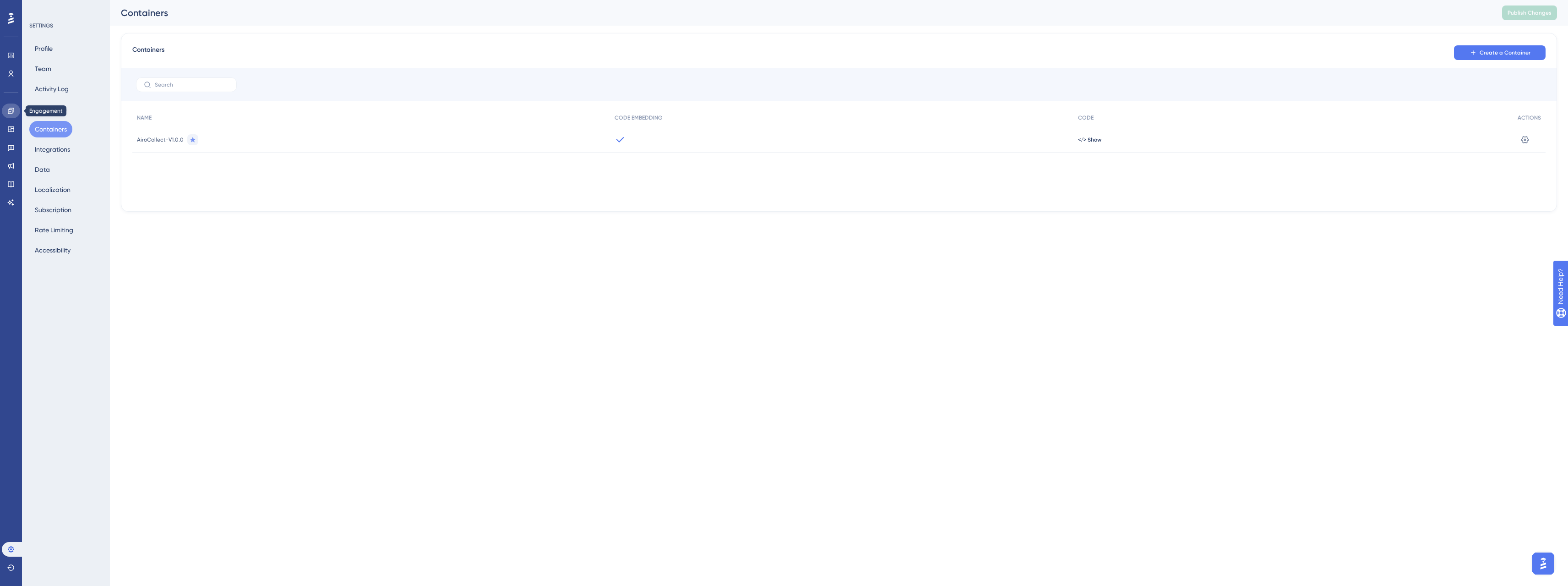
click at [15, 112] on link at bounding box center [11, 111] width 18 height 15
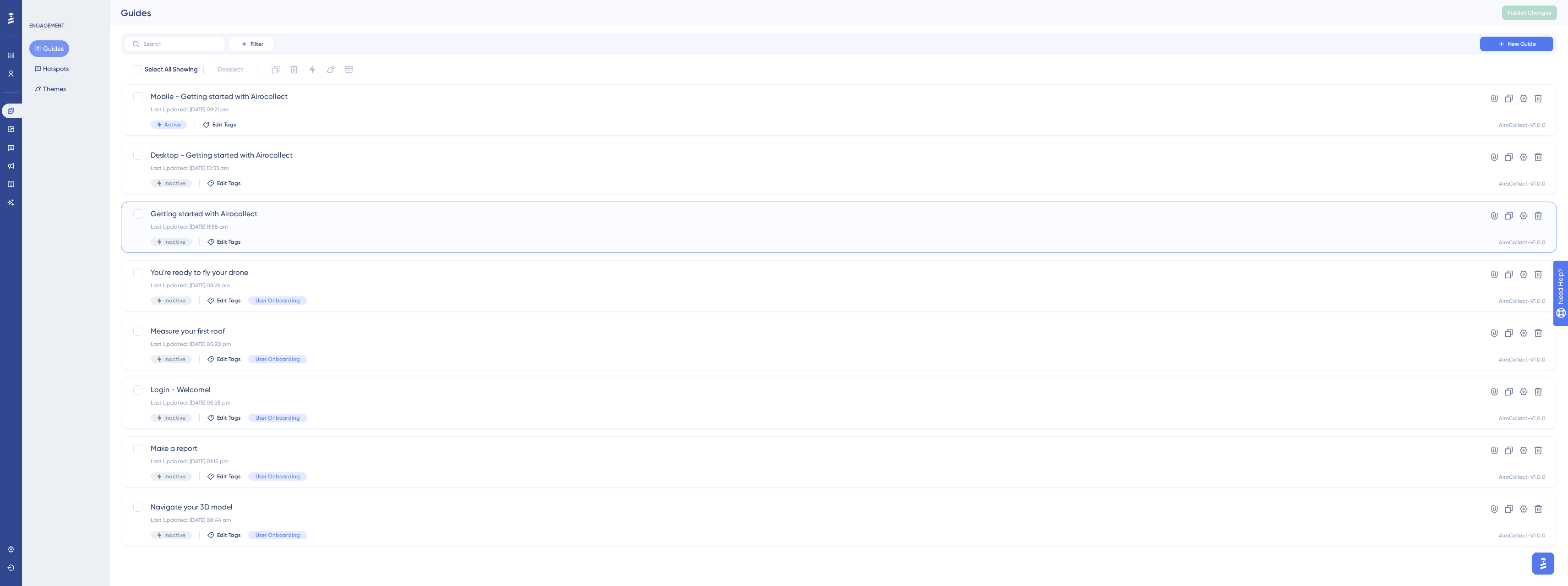
click at [273, 219] on span "Getting started with Airocollect" at bounding box center [802, 214] width 1303 height 11
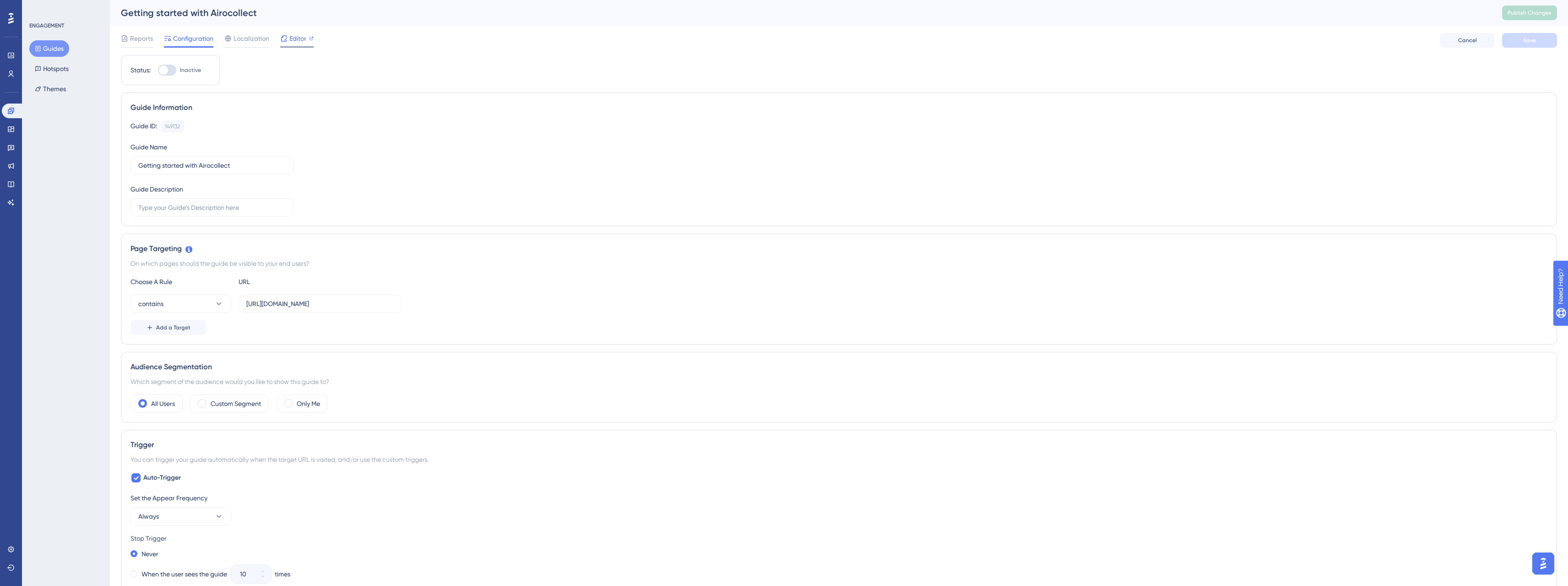
click at [289, 39] on span "Editor" at bounding box center [298, 38] width 17 height 11
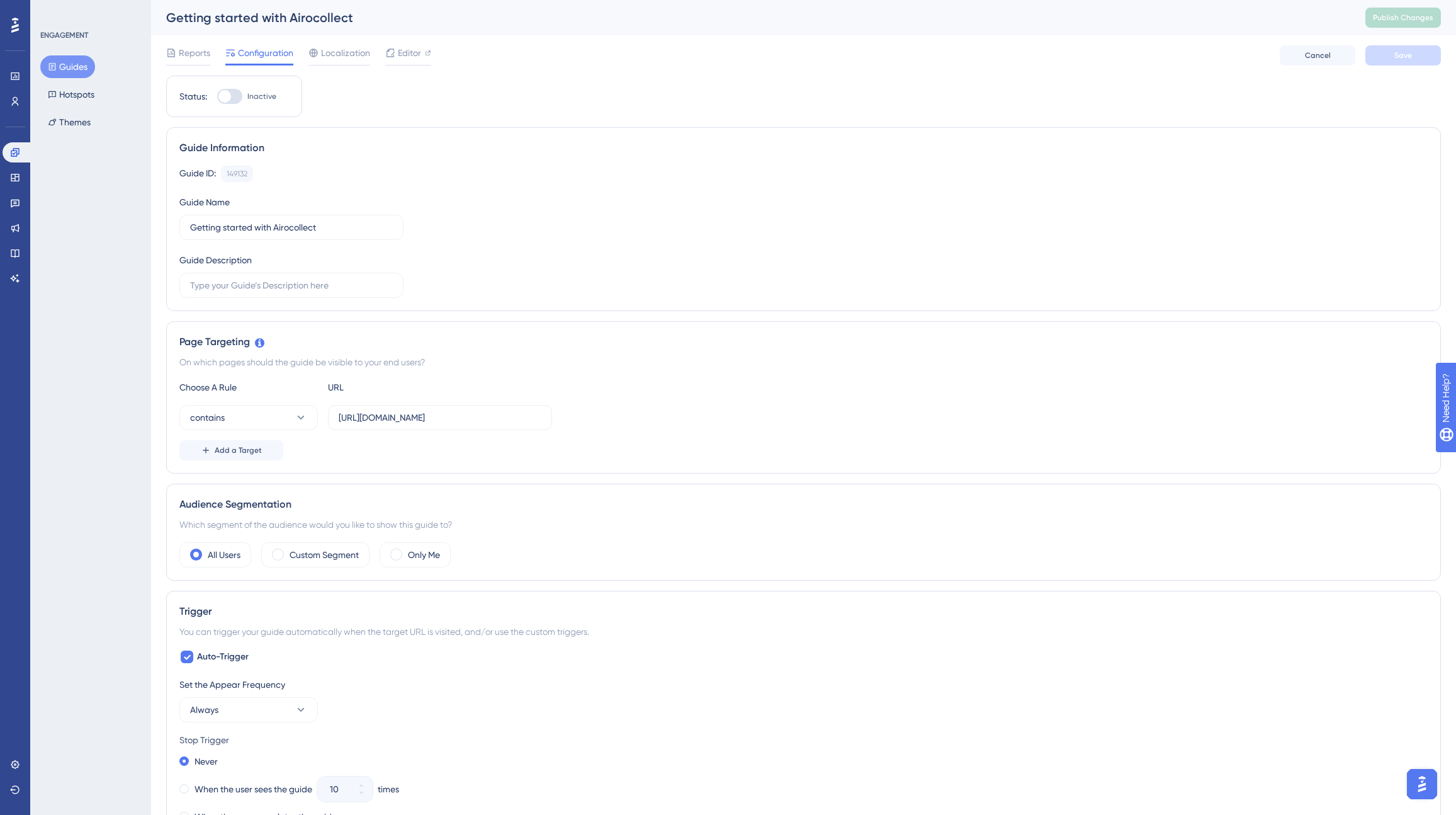
click at [225, 97] on div at bounding box center [224, 96] width 13 height 13
click at [218, 97] on input "Inactive" at bounding box center [217, 96] width 1 height 1
checkbox input "true"
click at [1381, 58] on button "Save" at bounding box center [1403, 55] width 75 height 20
click at [1397, 19] on span "Publish Changes" at bounding box center [1403, 18] width 60 height 10
